Goal: Feedback & Contribution: Contribute content

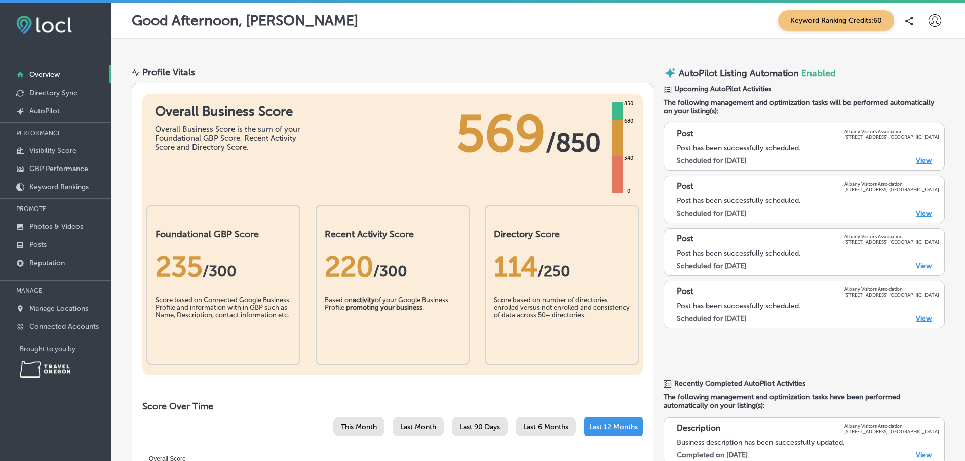
click at [929, 21] on icon at bounding box center [935, 20] width 13 height 13
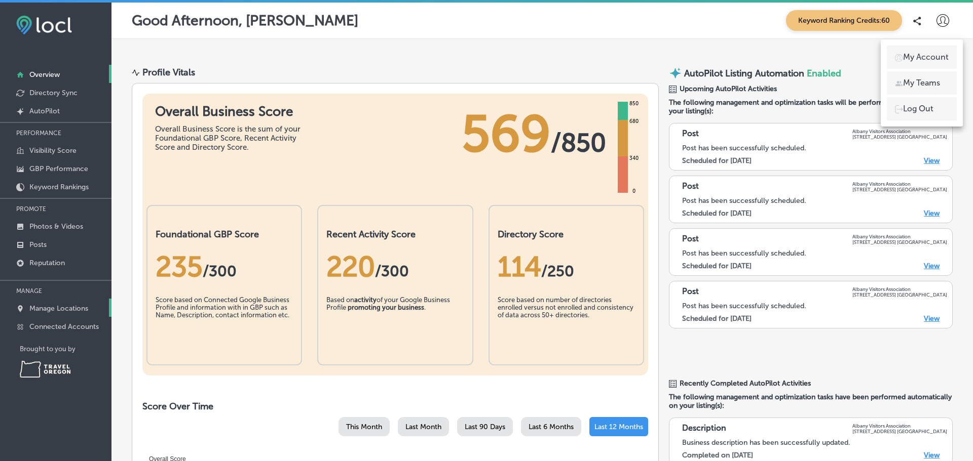
click at [55, 313] on p "Manage Locations" at bounding box center [58, 308] width 59 height 9
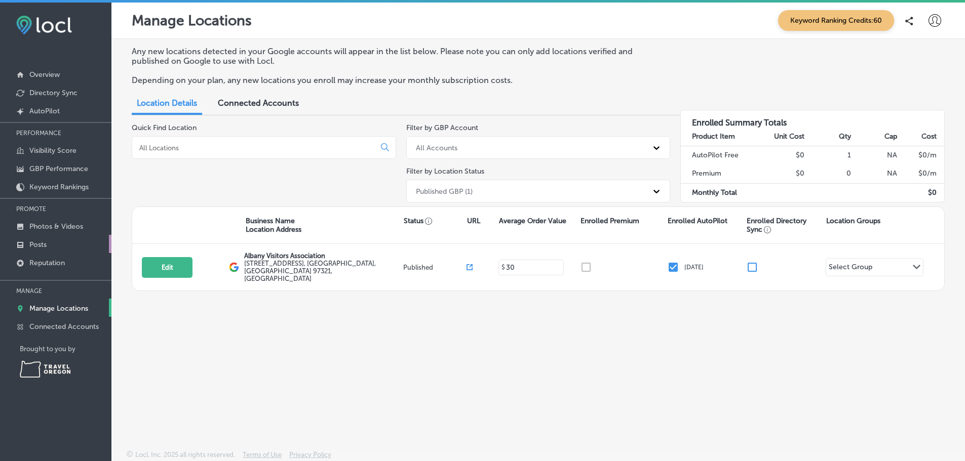
click at [32, 249] on p "Posts" at bounding box center [37, 245] width 17 height 9
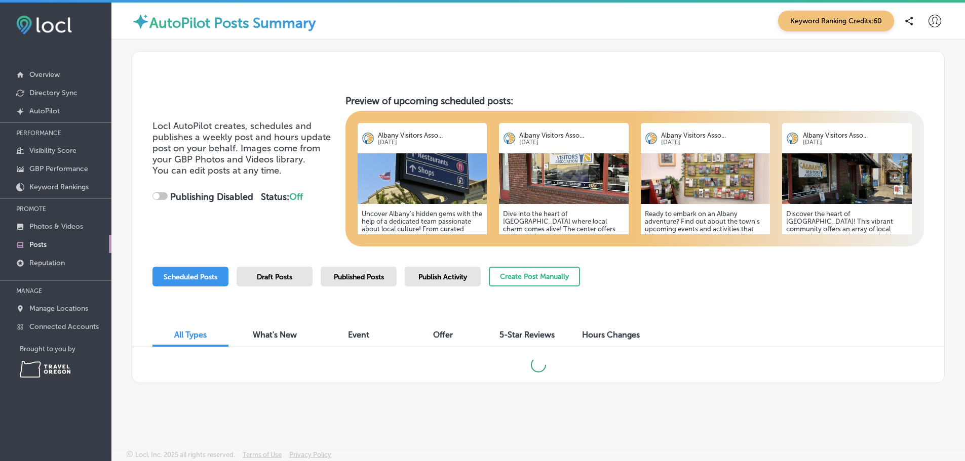
checkbox input "true"
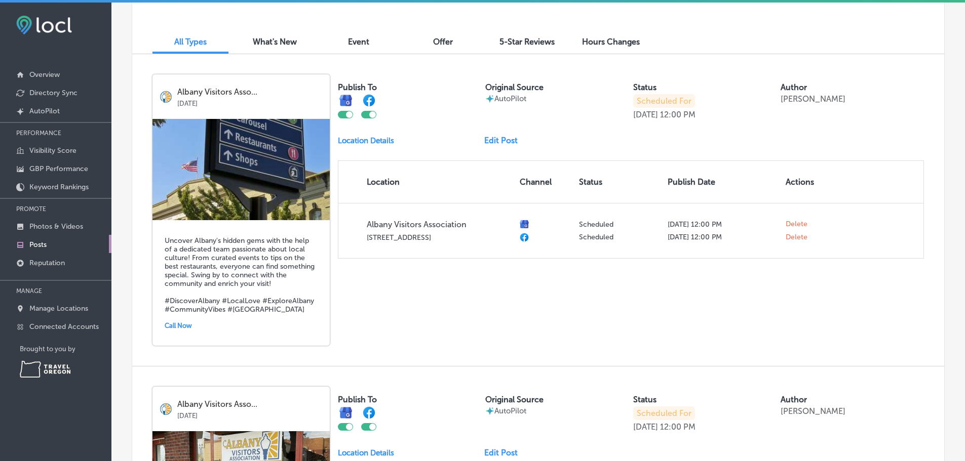
scroll to position [304, 0]
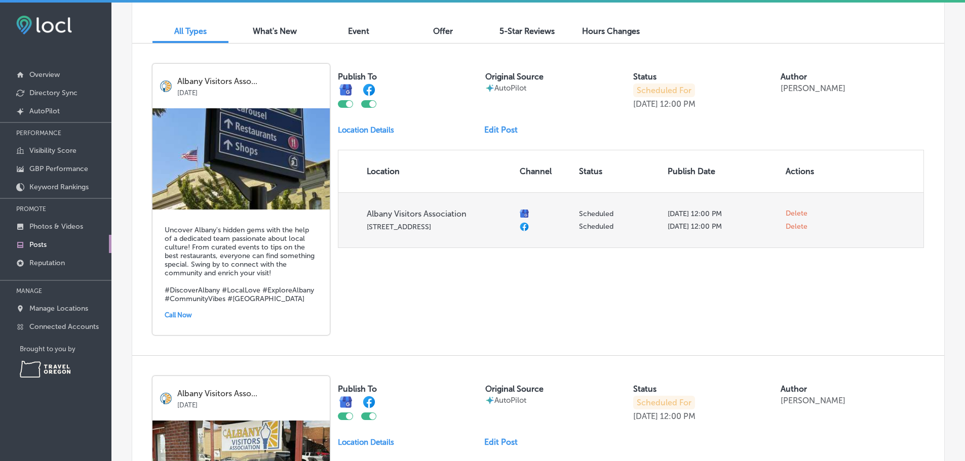
click at [788, 232] on span "Delete" at bounding box center [797, 226] width 22 height 9
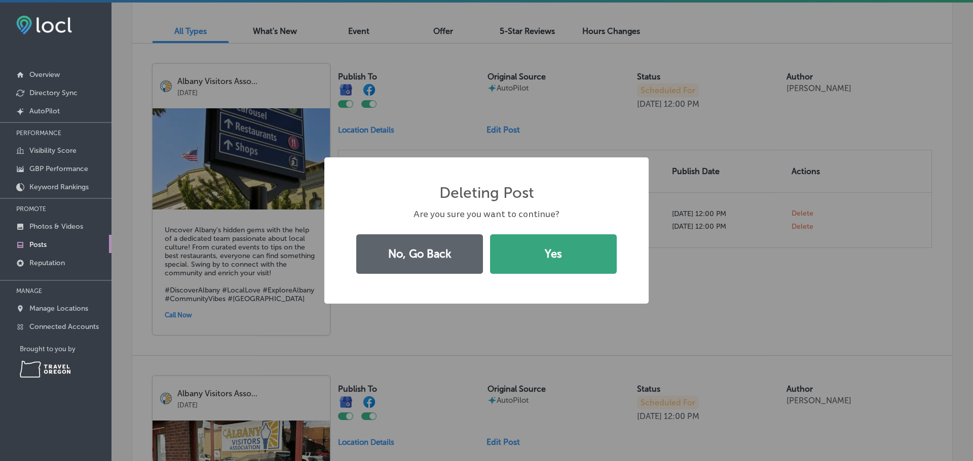
click at [526, 260] on button "Yes" at bounding box center [553, 255] width 127 height 40
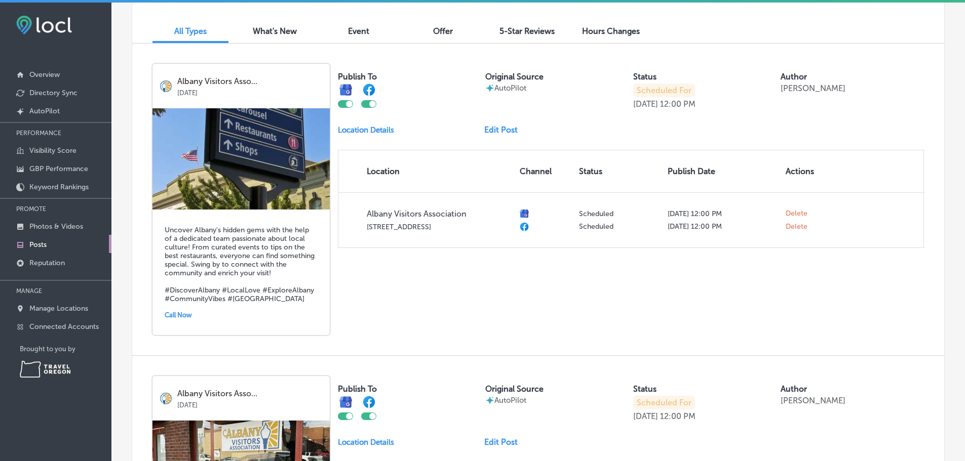
checkbox input "false"
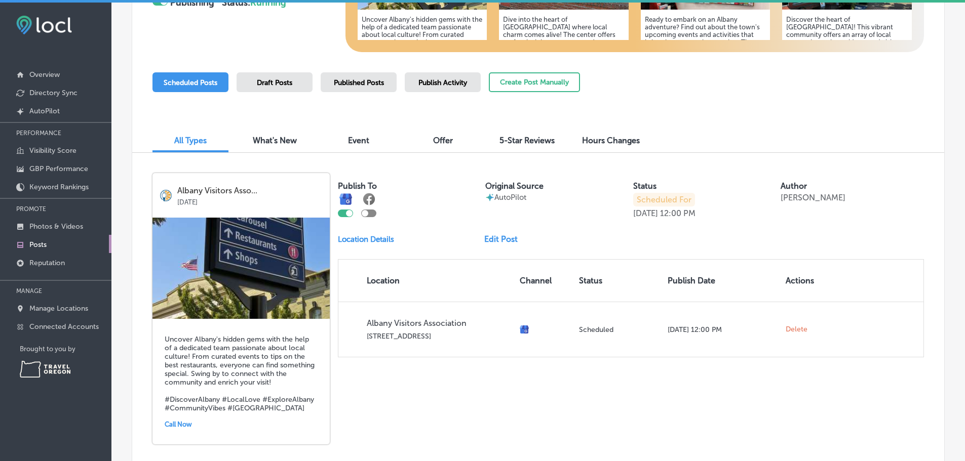
scroll to position [253, 0]
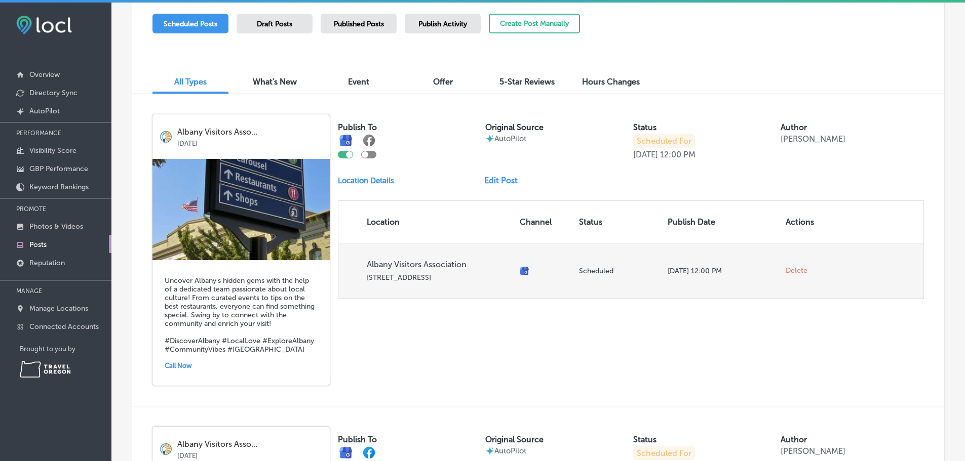
click at [794, 276] on span "Delete" at bounding box center [797, 270] width 22 height 9
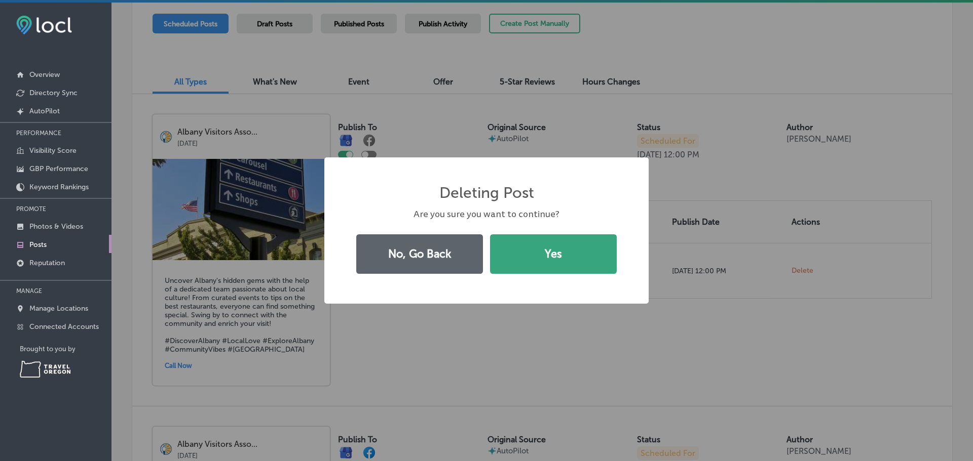
click at [544, 259] on button "Yes" at bounding box center [553, 255] width 127 height 40
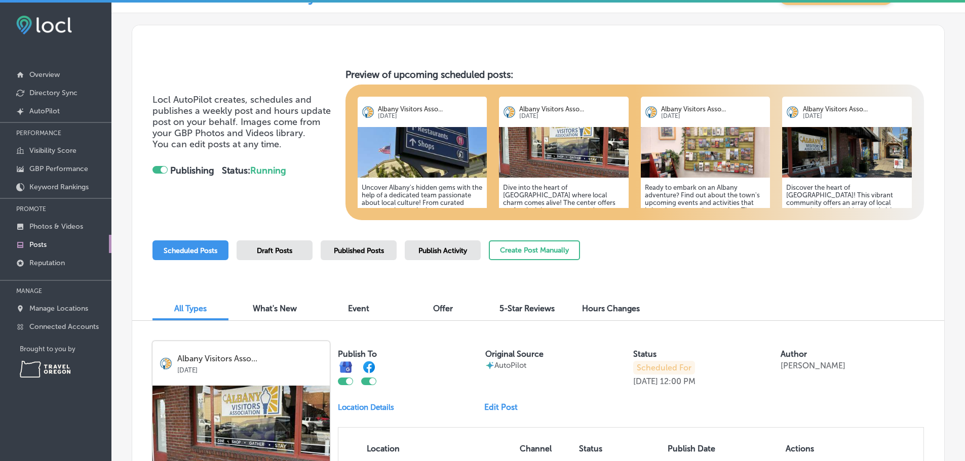
scroll to position [0, 0]
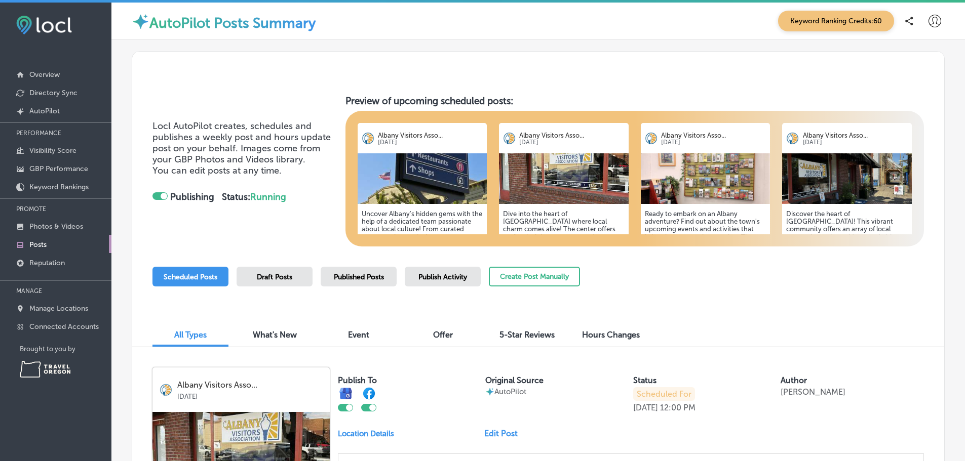
click at [683, 177] on img at bounding box center [706, 178] width 130 height 51
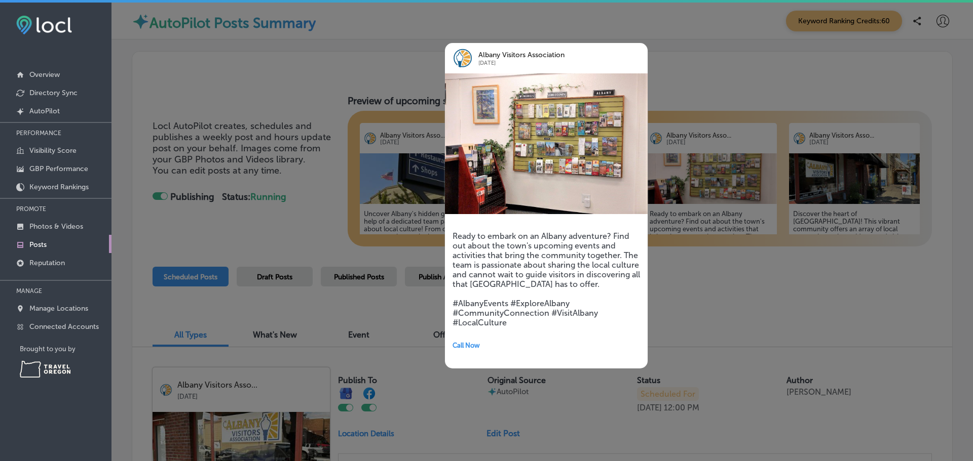
click at [701, 285] on div at bounding box center [486, 230] width 973 height 461
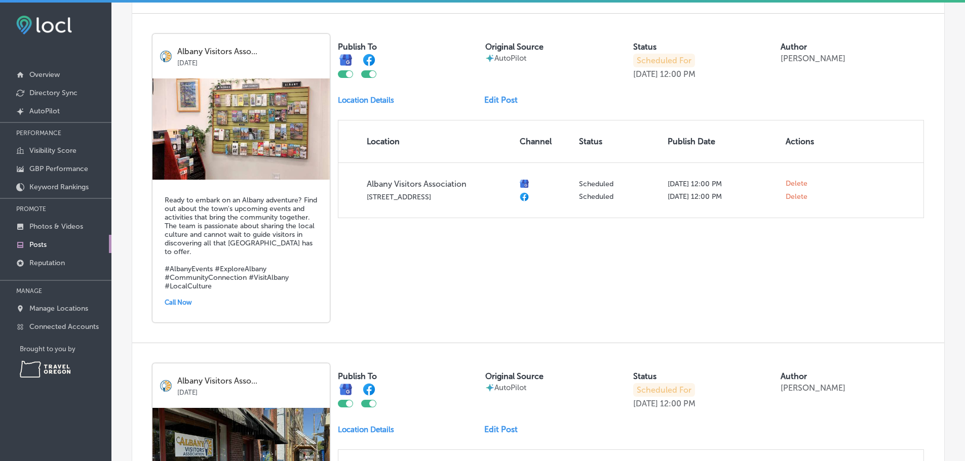
scroll to position [659, 0]
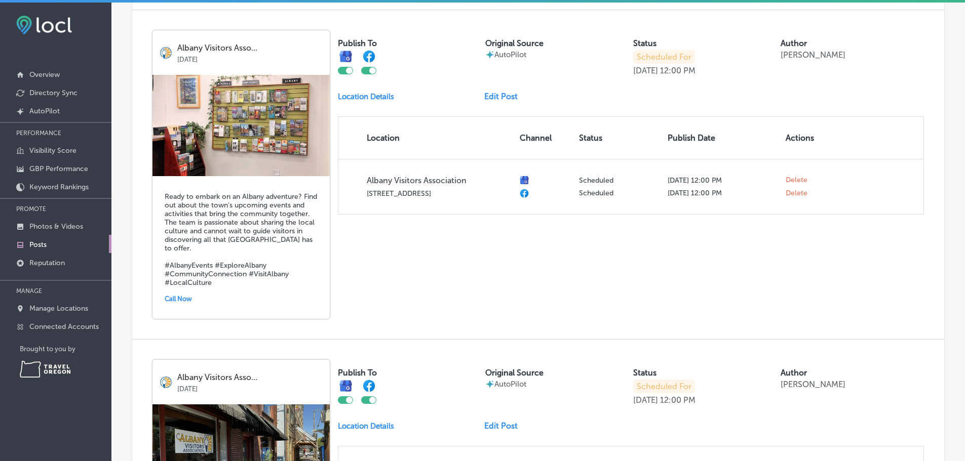
click at [502, 101] on link "Edit Post" at bounding box center [505, 97] width 42 height 10
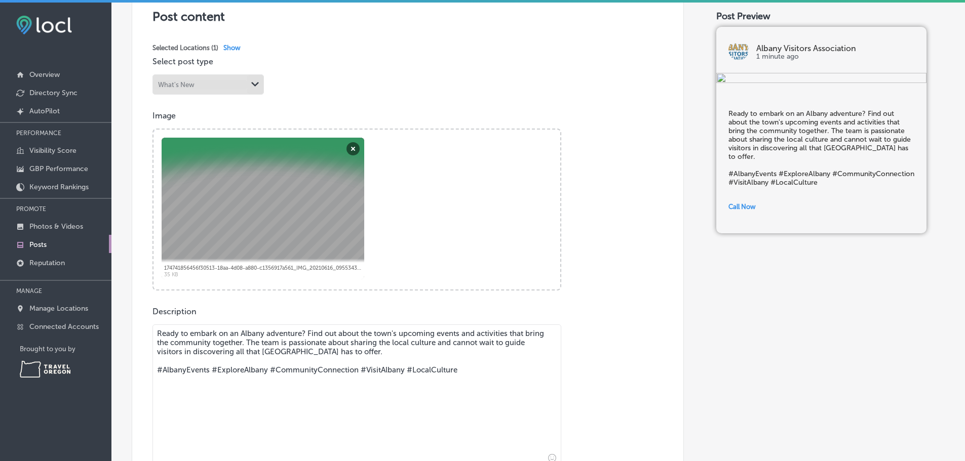
scroll to position [203, 0]
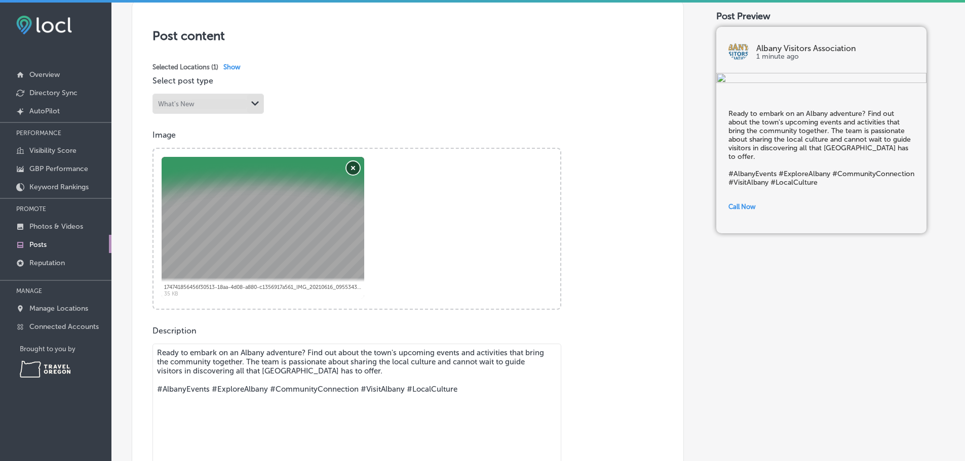
click at [356, 175] on button "Remove" at bounding box center [353, 168] width 13 height 13
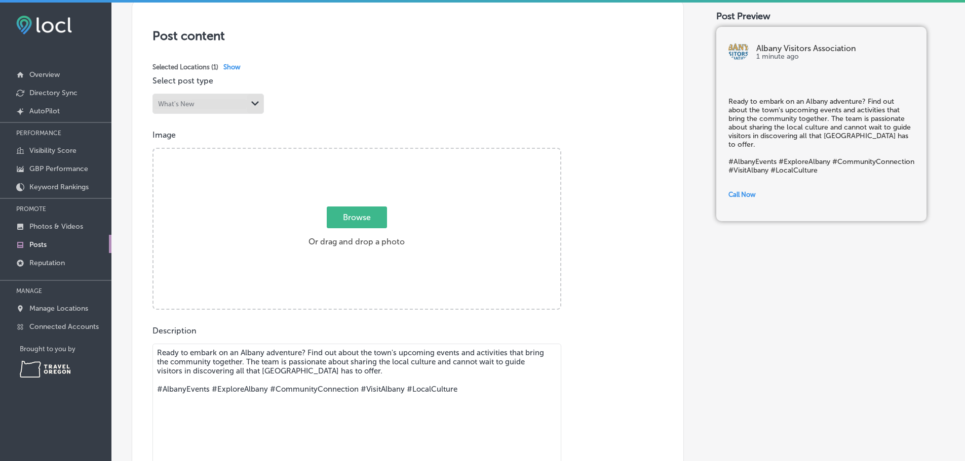
click at [345, 221] on span "Browse" at bounding box center [357, 218] width 60 height 22
click at [345, 152] on input "Browse Or drag and drop a photo" at bounding box center [356, 150] width 407 height 3
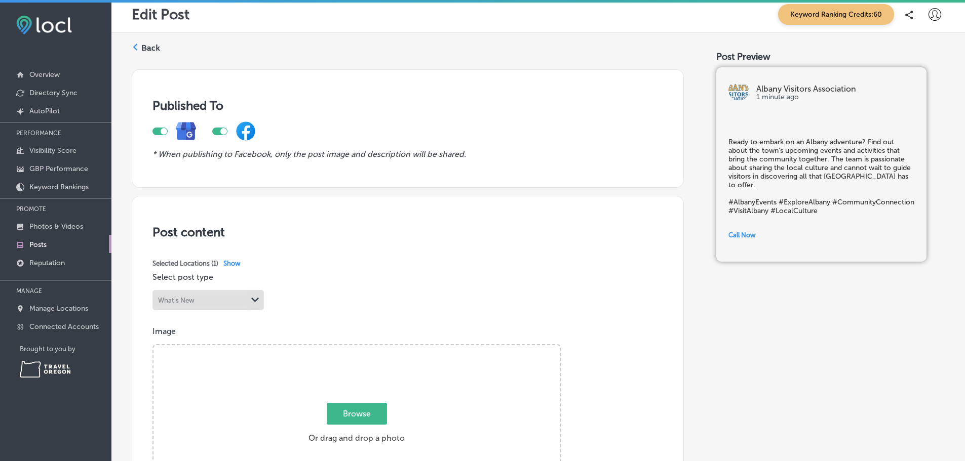
scroll to position [0, 0]
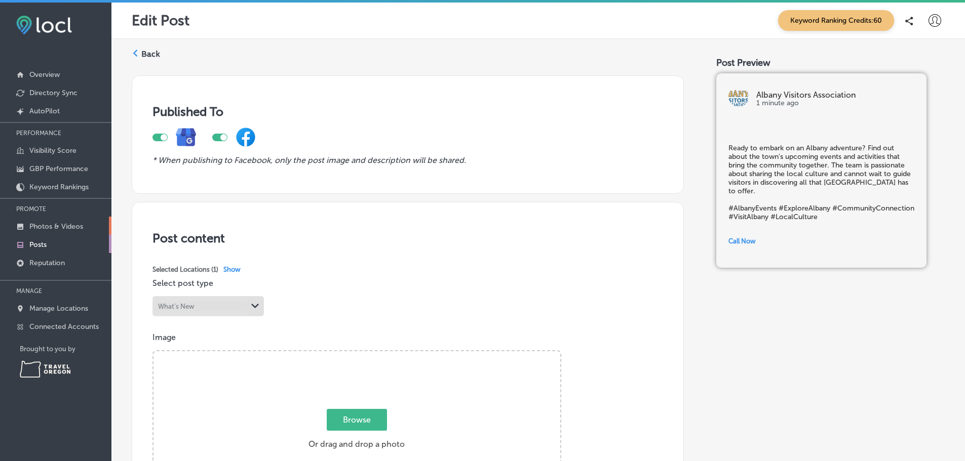
click at [64, 231] on p "Photos & Videos" at bounding box center [56, 226] width 54 height 9
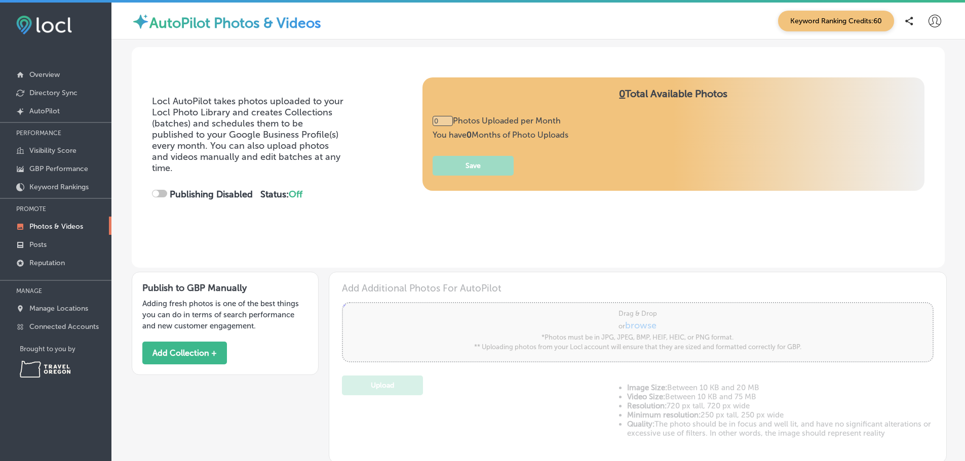
type input "5"
checkbox input "true"
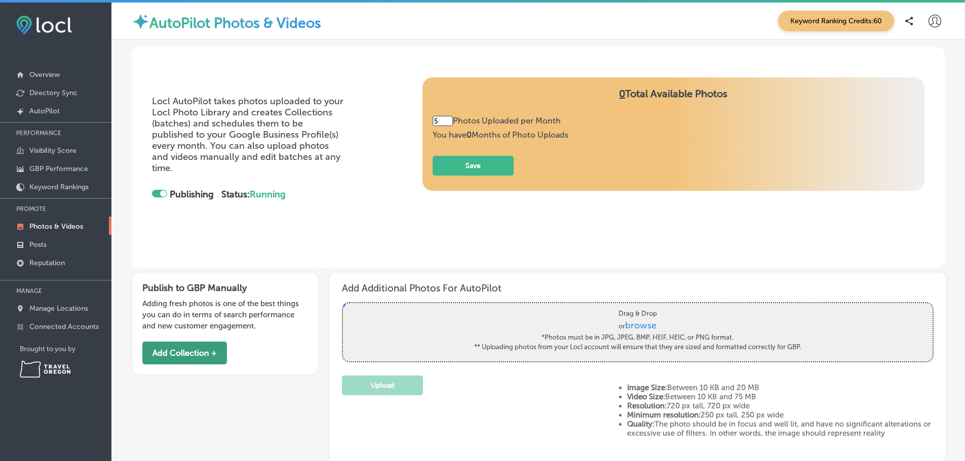
click at [205, 365] on button "Add Collection +" at bounding box center [184, 353] width 85 height 23
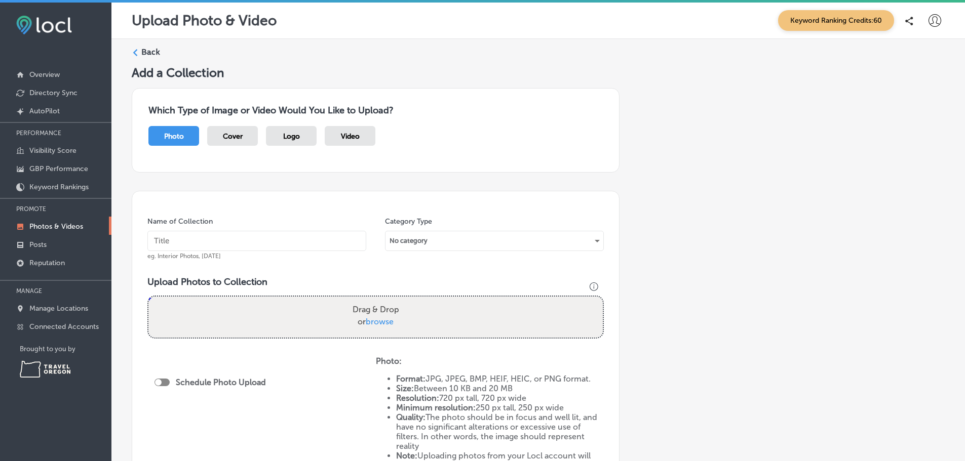
click at [291, 249] on input "text" at bounding box center [256, 241] width 219 height 20
type input "Interior [DATE]"
click at [412, 249] on div "No category" at bounding box center [495, 241] width 218 height 16
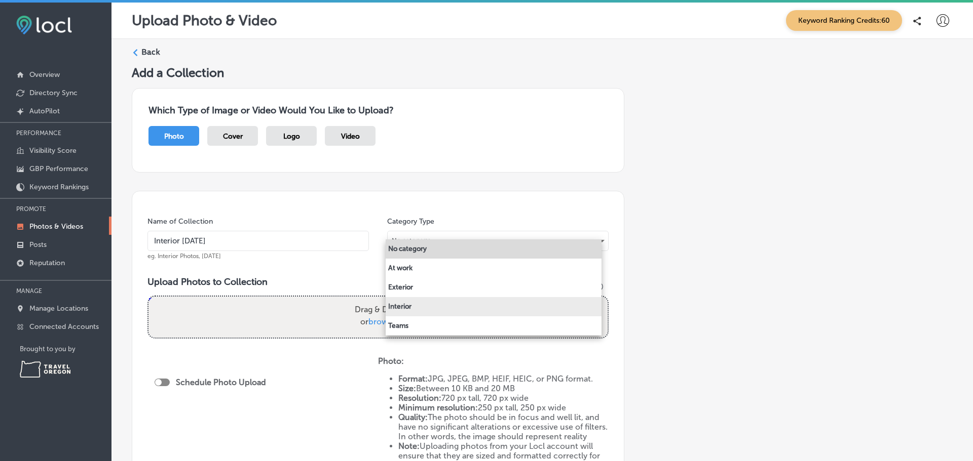
click at [410, 304] on li "Interior" at bounding box center [494, 306] width 216 height 19
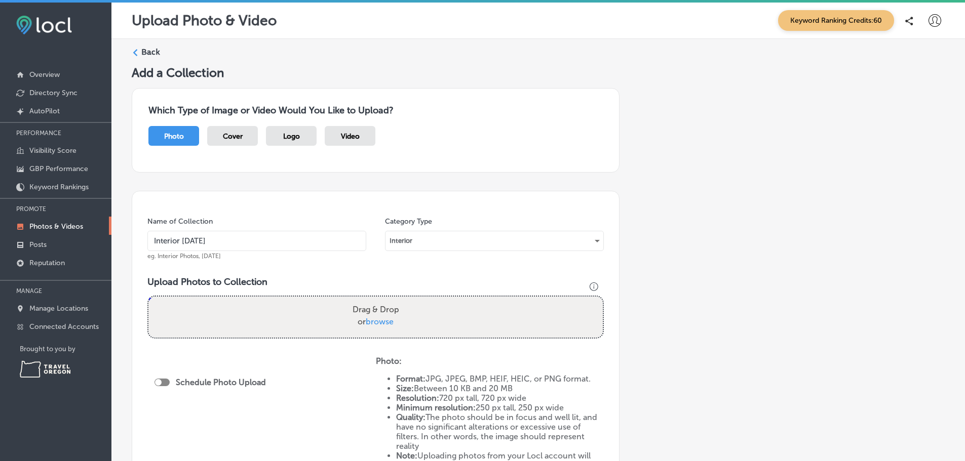
click at [380, 327] on span "browse" at bounding box center [380, 322] width 28 height 10
click at [380, 300] on input "Drag & Drop or browse" at bounding box center [375, 298] width 454 height 3
type input "C:\fakepath\IMG_8496.JPEG"
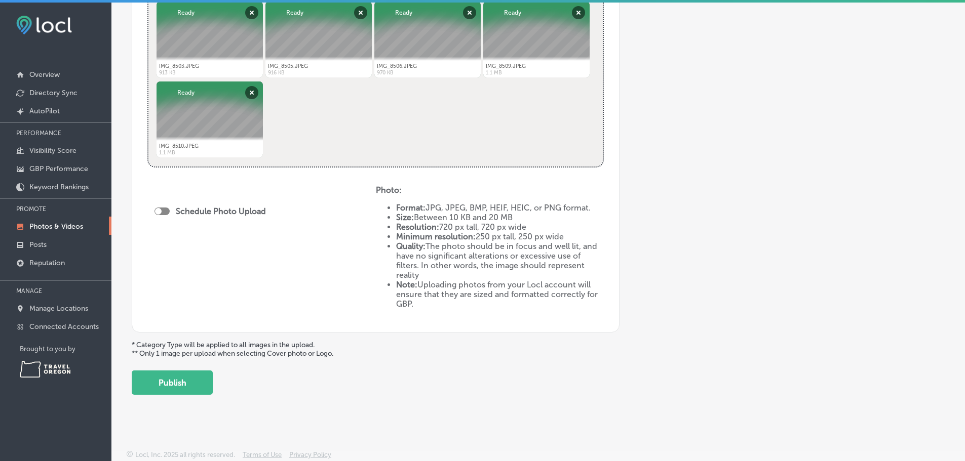
scroll to position [455, 0]
click at [178, 377] on button "Publish" at bounding box center [172, 383] width 81 height 24
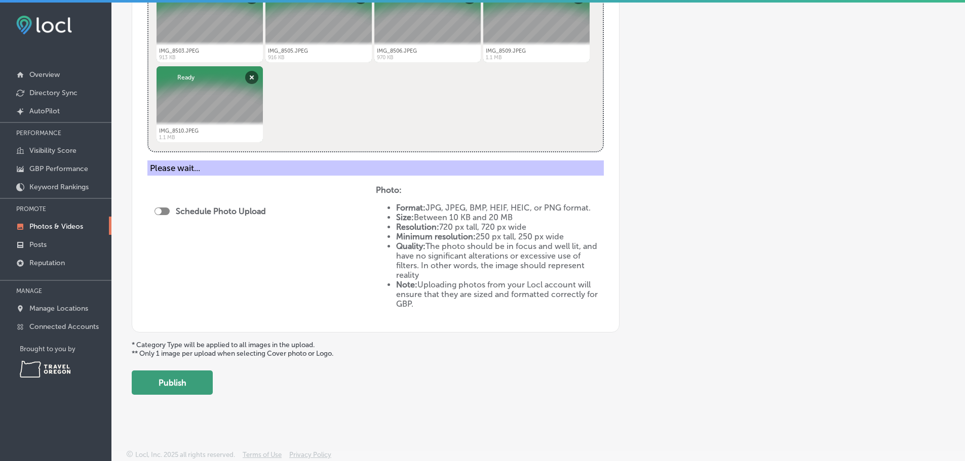
scroll to position [210, 0]
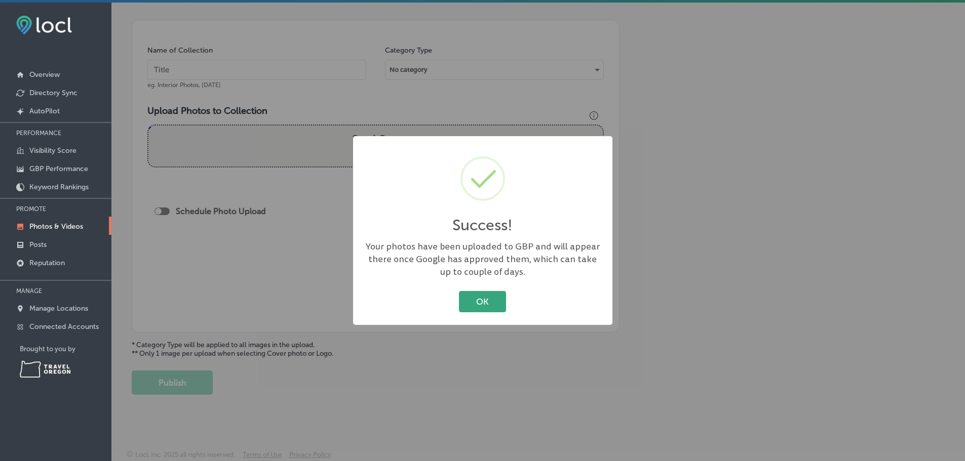
click at [477, 309] on button "OK" at bounding box center [482, 301] width 47 height 21
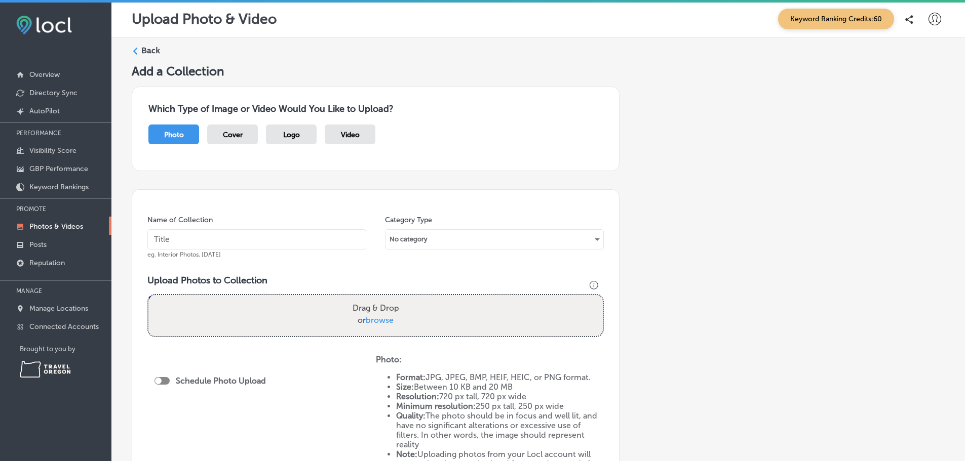
scroll to position [0, 0]
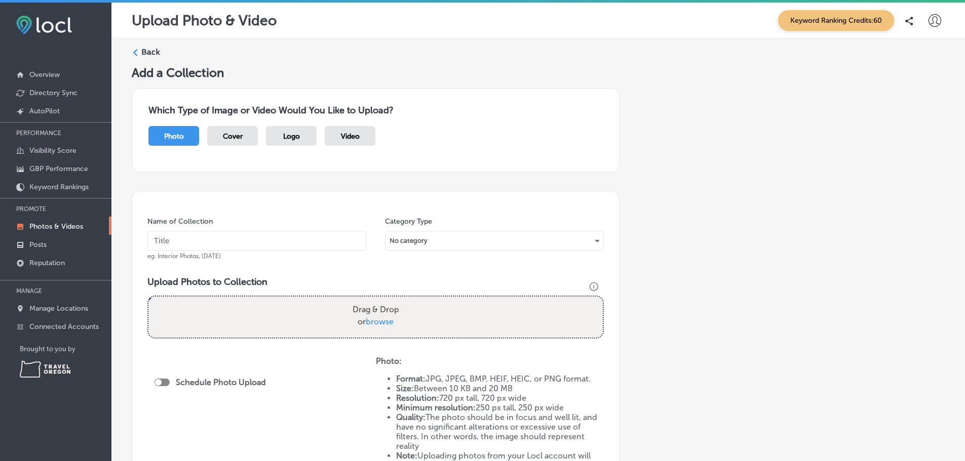
click at [229, 251] on input "text" at bounding box center [256, 241] width 219 height 20
click at [81, 231] on p "Photos & Videos" at bounding box center [56, 226] width 54 height 9
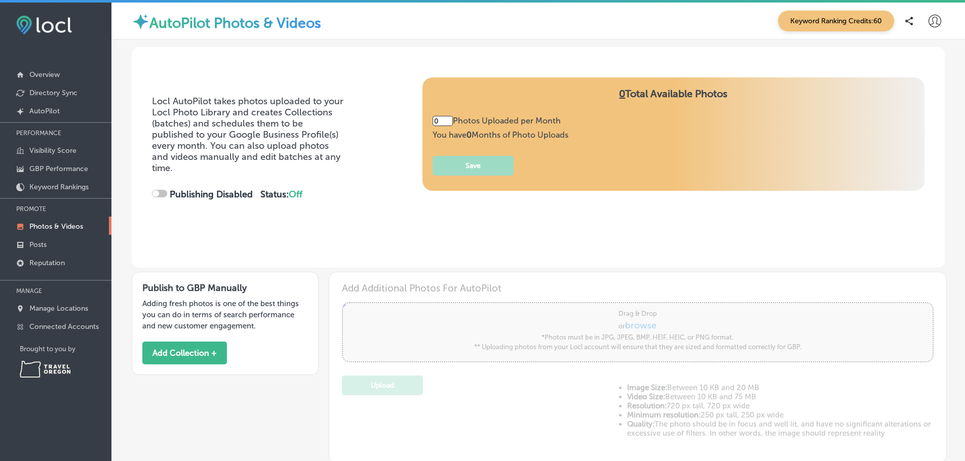
type input "5"
checkbox input "true"
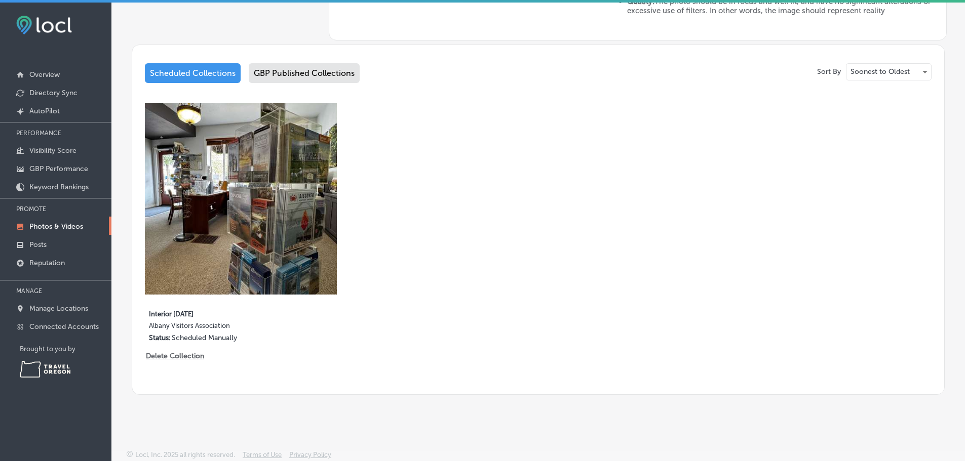
scroll to position [456, 0]
